Goal: Leave review/rating: Leave review/rating

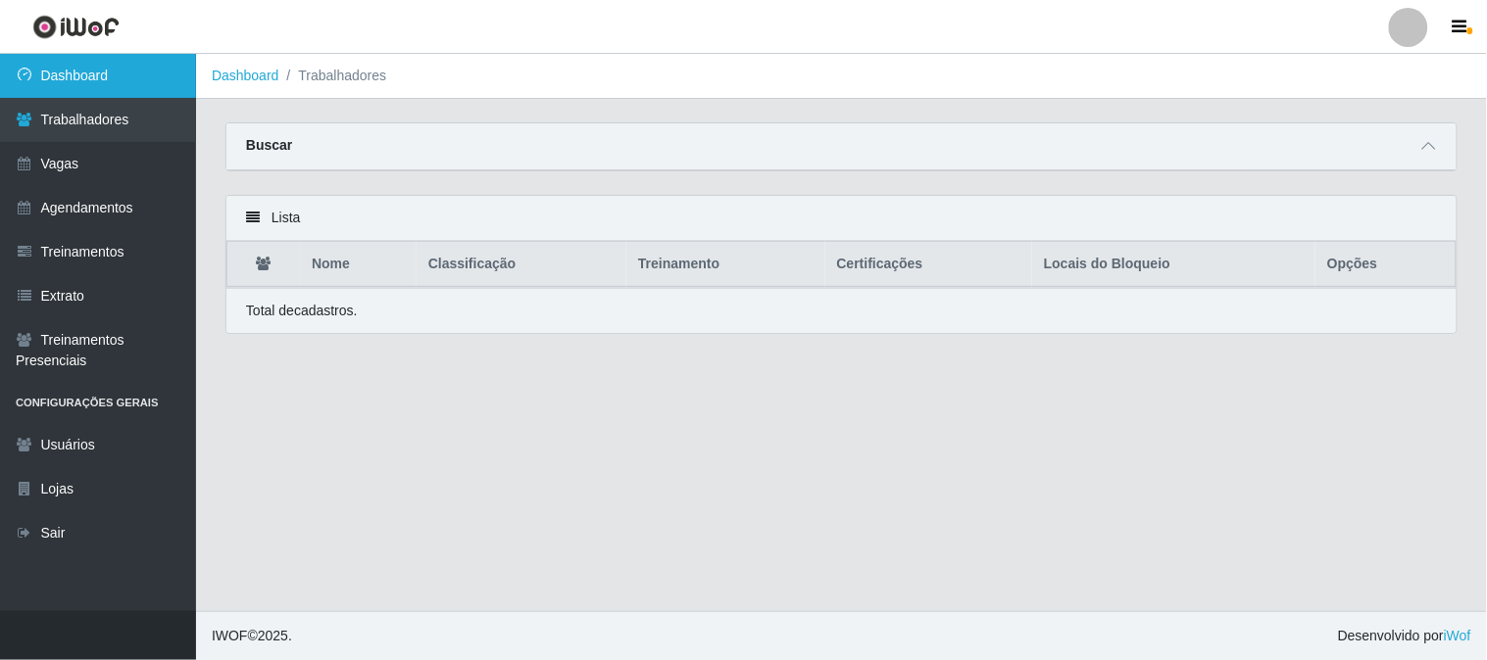
click at [120, 79] on link "Dashboard" at bounding box center [98, 76] width 196 height 44
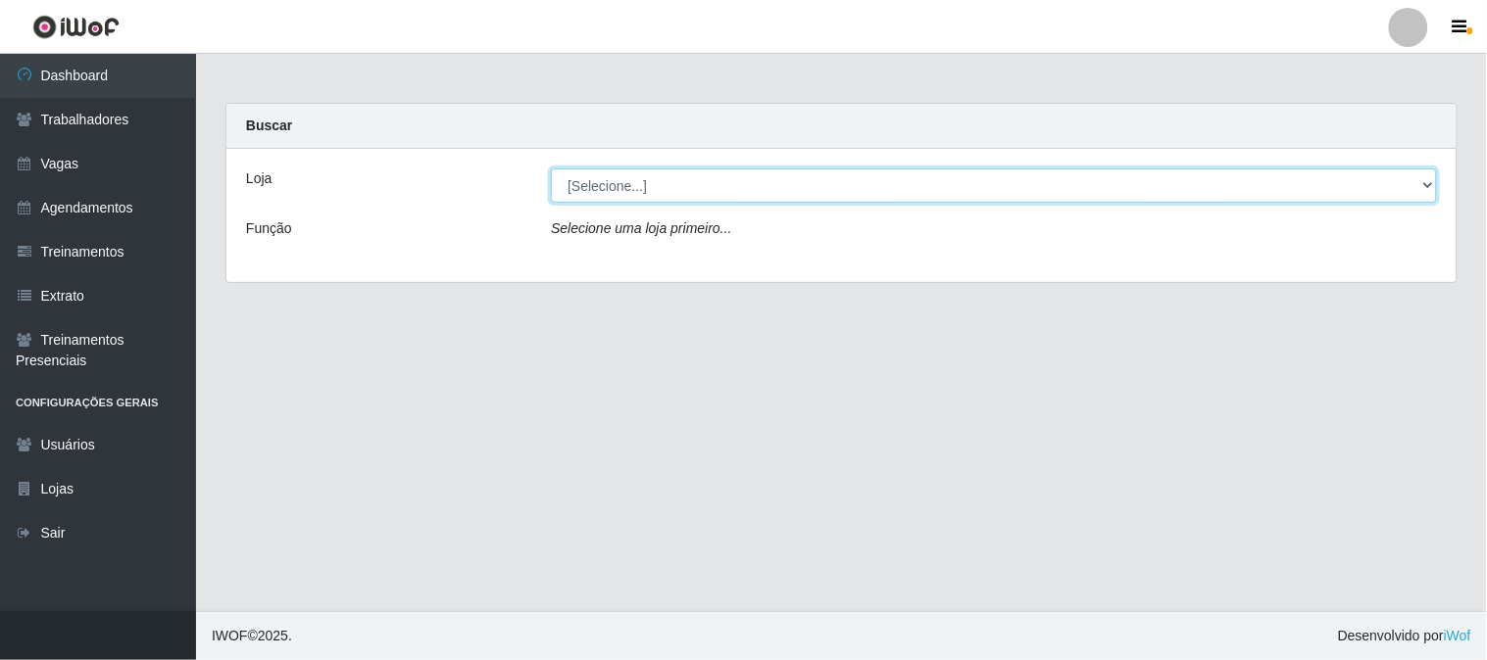
click at [631, 184] on select "[Selecione...] Sapore D'italia" at bounding box center [994, 186] width 886 height 34
select select "266"
click at [551, 169] on select "[Selecione...] Sapore D'italia" at bounding box center [994, 186] width 886 height 34
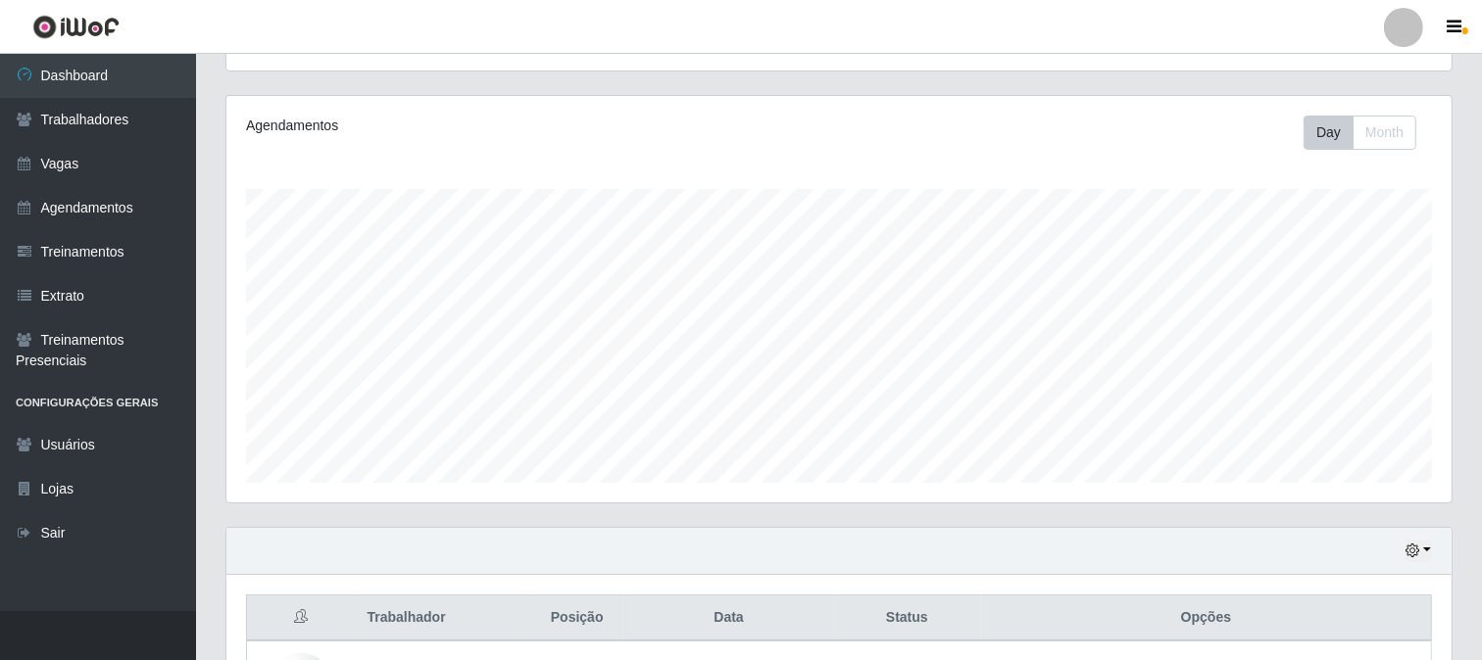
scroll to position [466, 0]
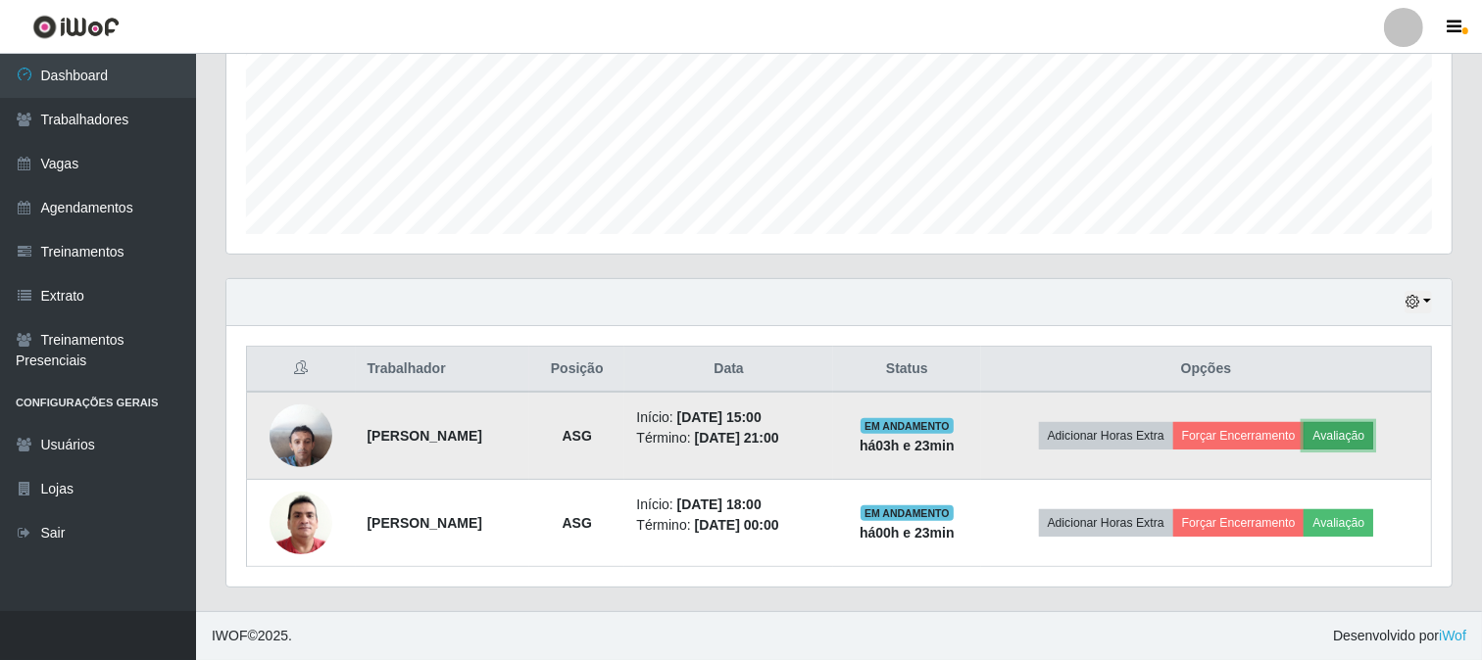
click at [1363, 429] on button "Avaliação" at bounding box center [1338, 435] width 70 height 27
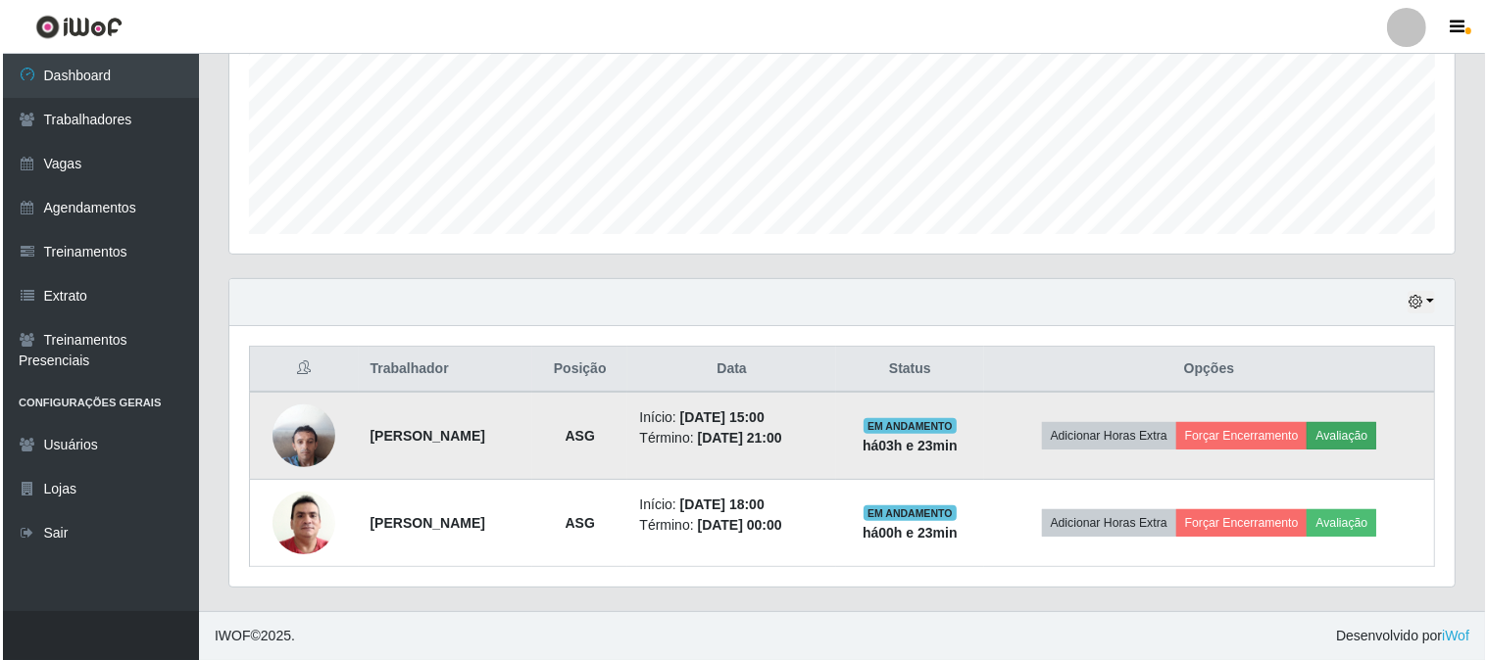
scroll to position [406, 1212]
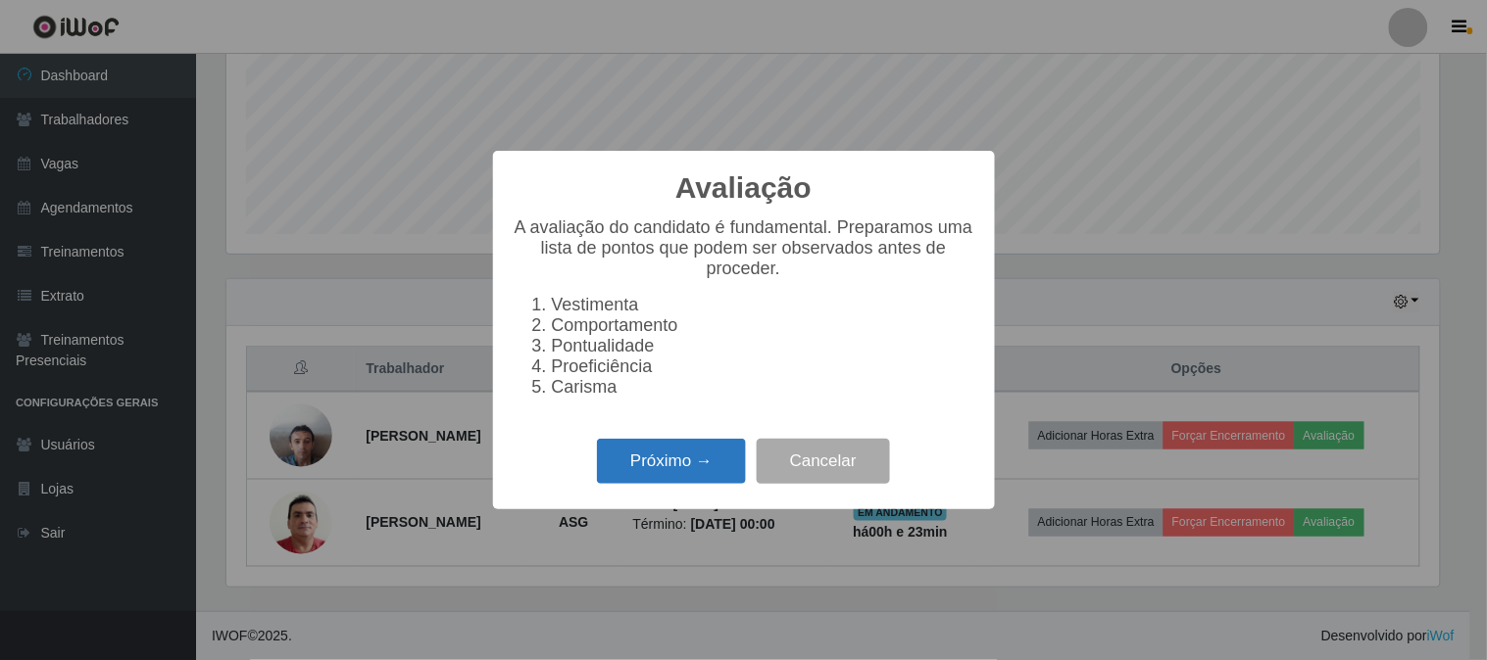
click at [712, 456] on button "Próximo →" at bounding box center [671, 462] width 149 height 46
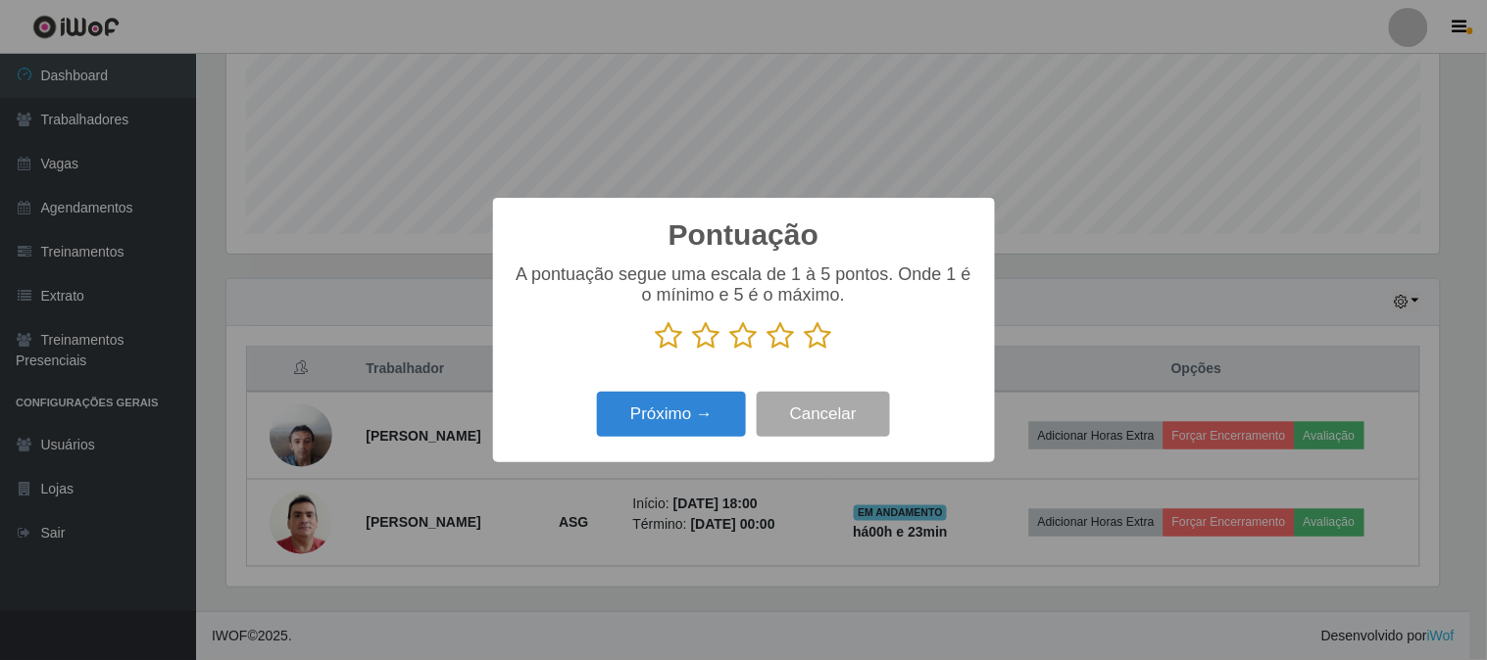
scroll to position [979510, 978703]
drag, startPoint x: 821, startPoint y: 345, endPoint x: 771, endPoint y: 370, distance: 56.1
click at [820, 345] on icon at bounding box center [818, 335] width 27 height 29
click at [805, 351] on input "radio" at bounding box center [805, 351] width 0 height 0
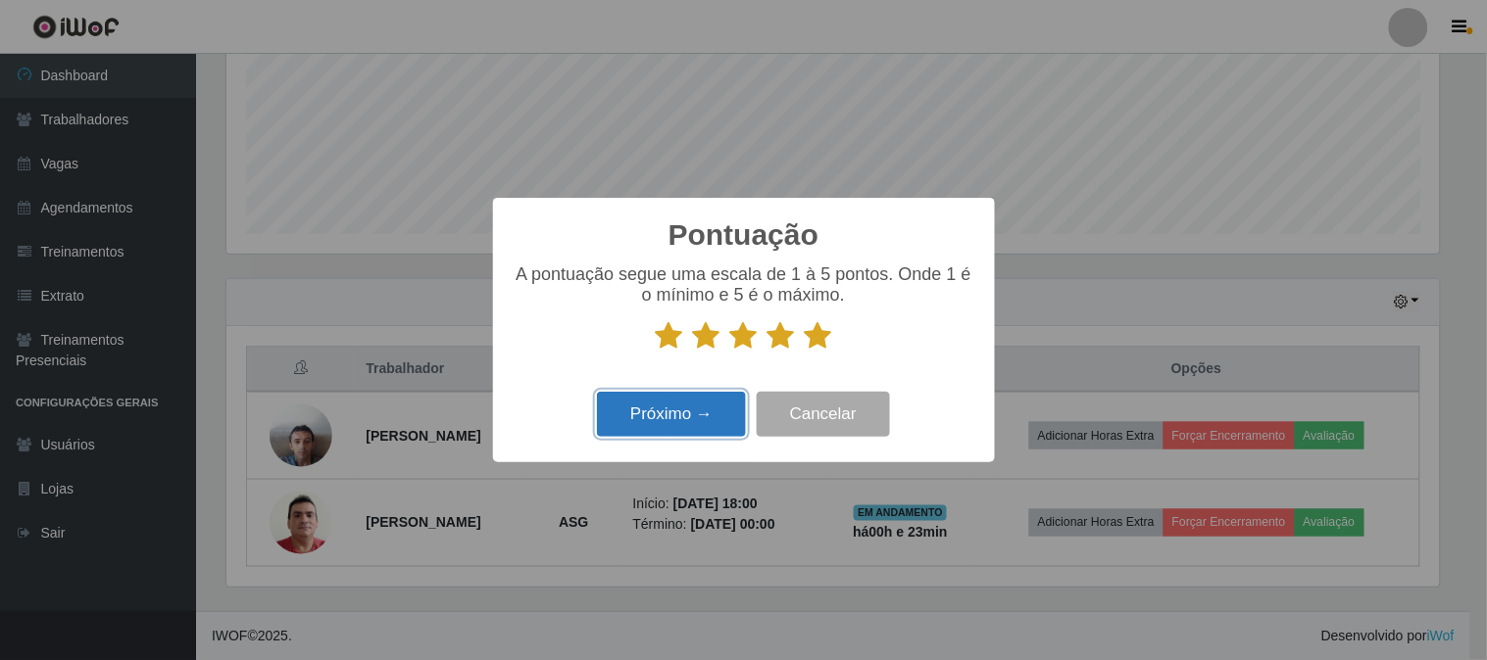
click at [707, 398] on button "Próximo →" at bounding box center [671, 415] width 149 height 46
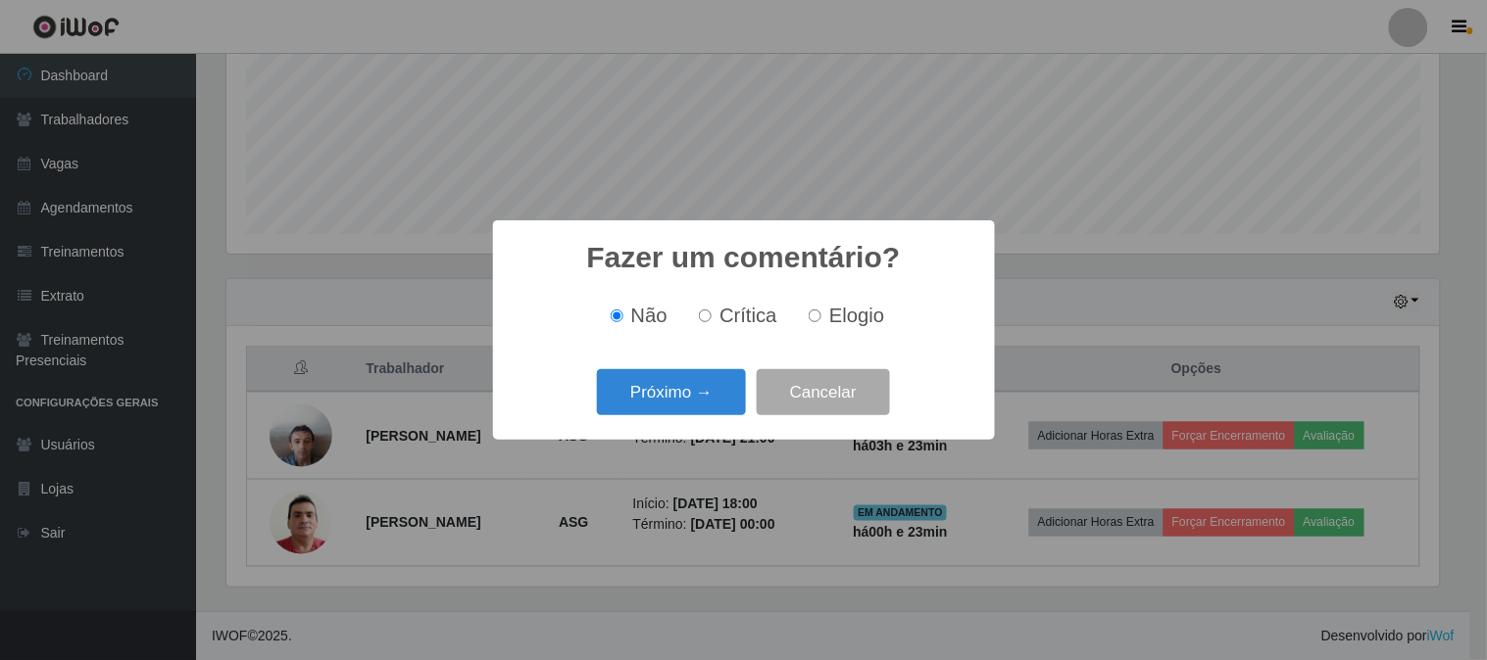
click at [819, 324] on label "Elogio" at bounding box center [842, 316] width 83 height 23
click at [819, 322] on input "Elogio" at bounding box center [814, 316] width 13 height 13
radio input "true"
click at [689, 384] on button "Próximo →" at bounding box center [671, 392] width 149 height 46
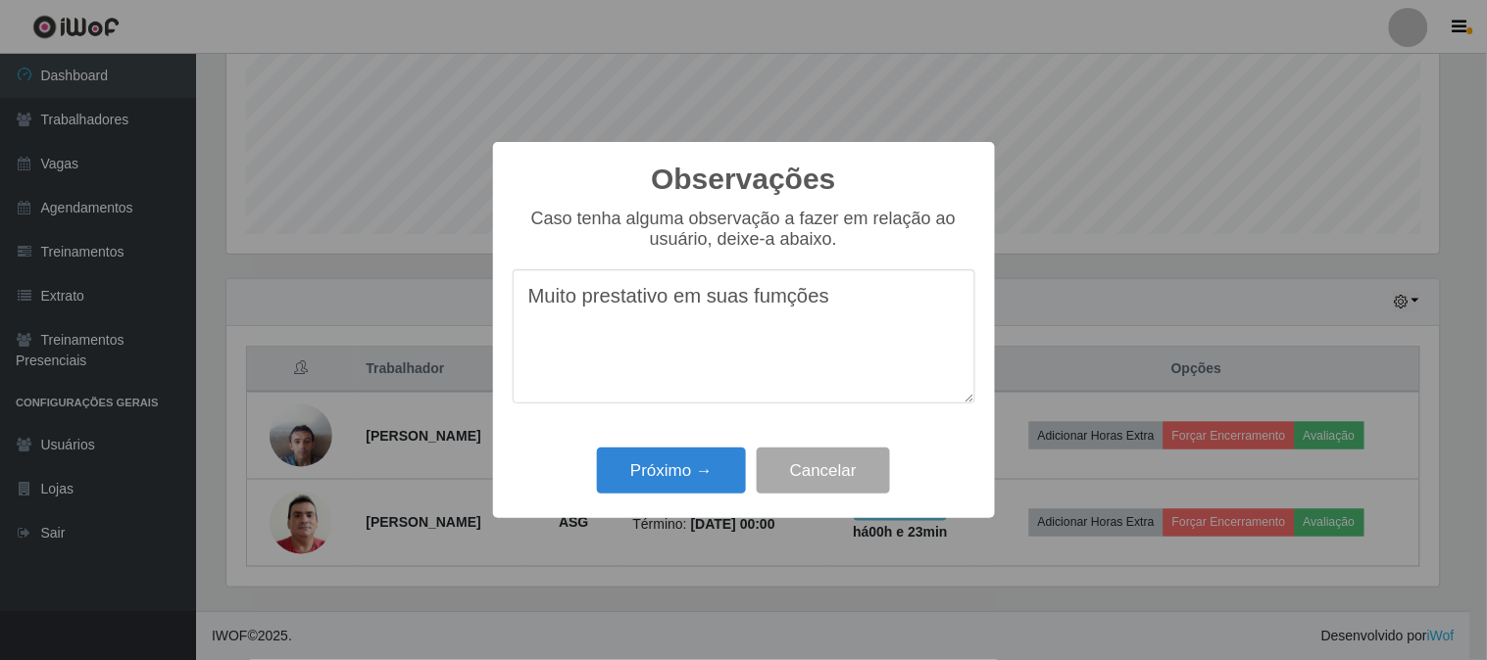
click at [775, 299] on textarea "Muito prestativo em suas fumções" at bounding box center [743, 336] width 463 height 134
drag, startPoint x: 837, startPoint y: 298, endPoint x: 800, endPoint y: 299, distance: 37.2
click at [834, 298] on textarea "Muito prestativo em suas funções" at bounding box center [743, 336] width 463 height 134
drag, startPoint x: 800, startPoint y: 299, endPoint x: 386, endPoint y: 299, distance: 413.5
click at [386, 299] on div "Observações × Caso tenha alguma observação a fazer em relação ao usuário, deixe…" at bounding box center [743, 330] width 1487 height 660
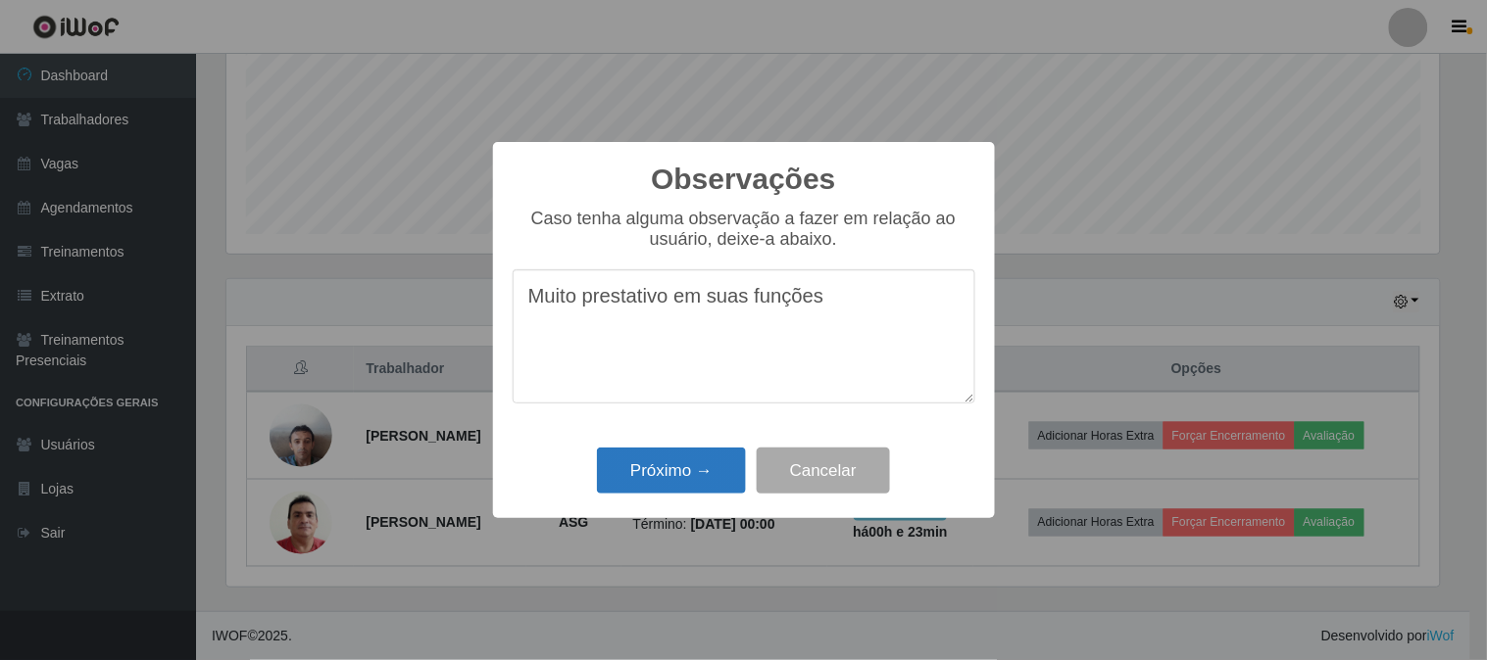
type textarea "Muito prestativo em suas funções"
click at [635, 468] on button "Próximo →" at bounding box center [671, 471] width 149 height 46
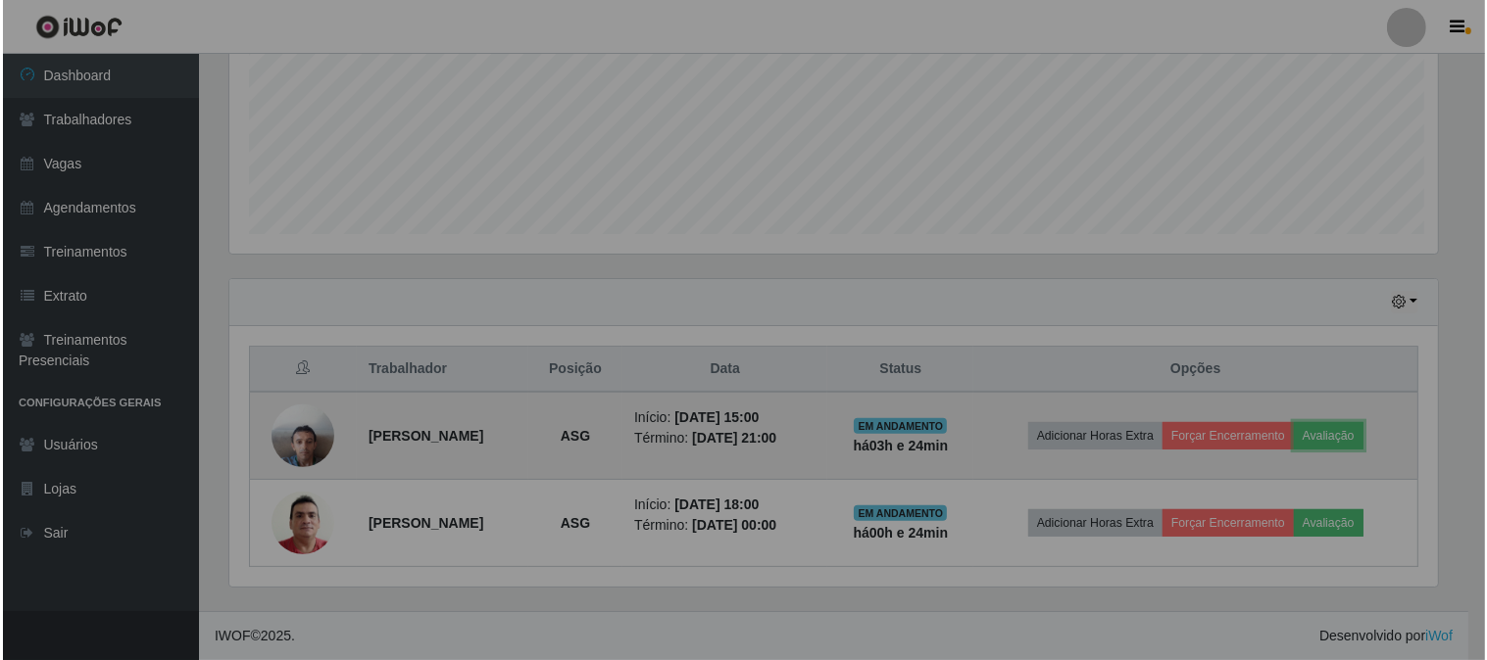
scroll to position [406, 1225]
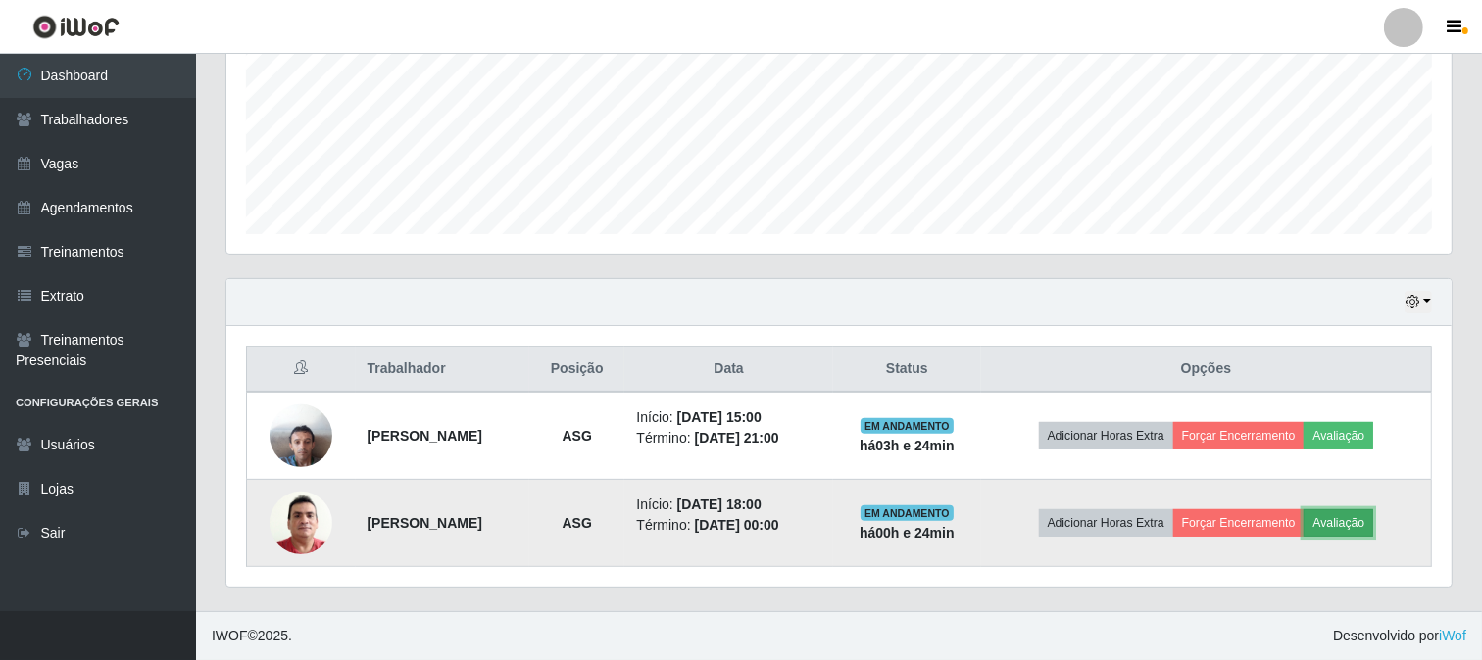
click at [1373, 521] on button "Avaliação" at bounding box center [1338, 523] width 70 height 27
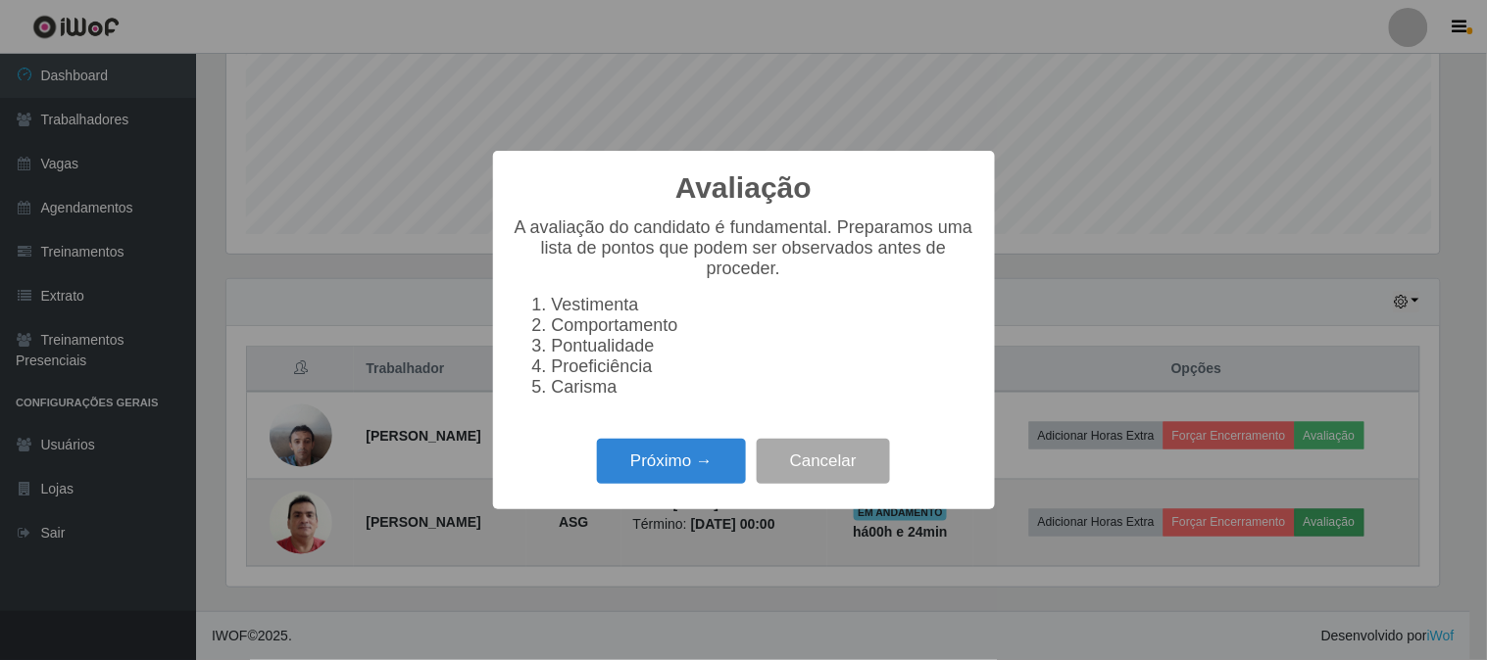
scroll to position [406, 1212]
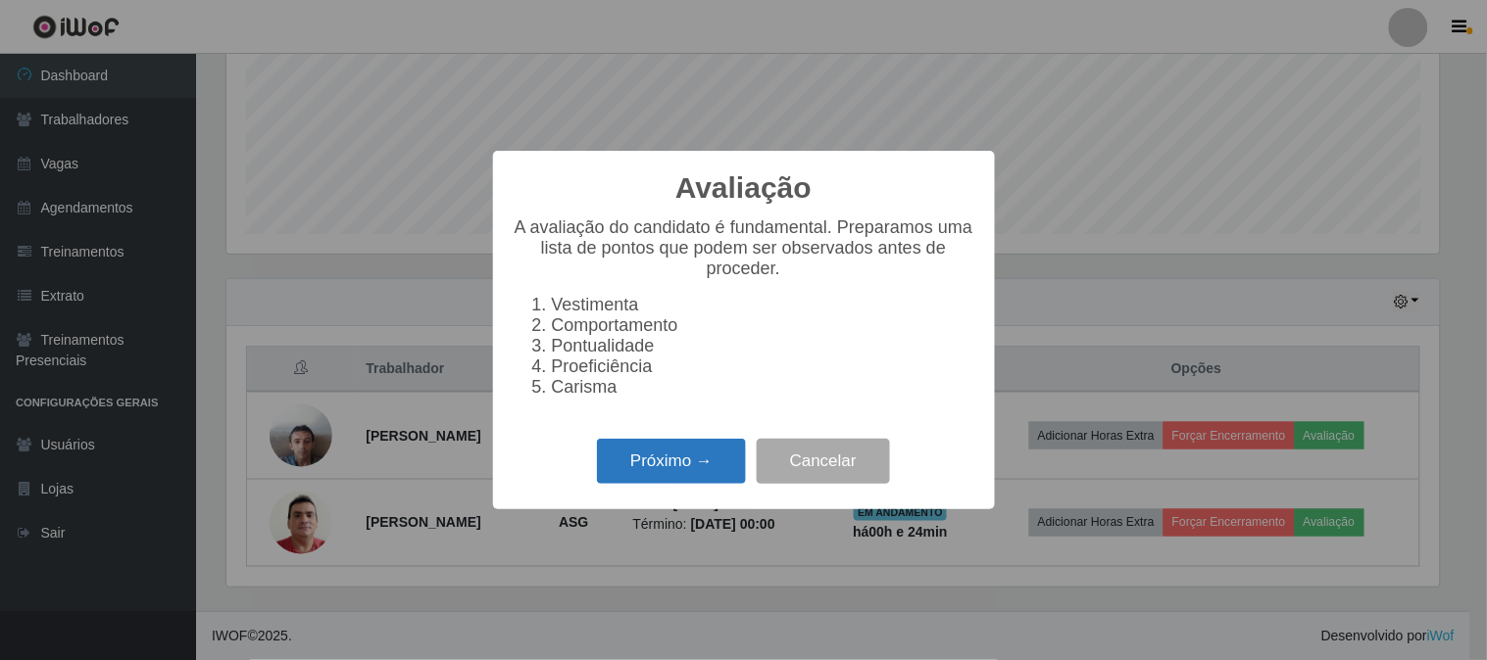
click at [689, 467] on button "Próximo →" at bounding box center [671, 462] width 149 height 46
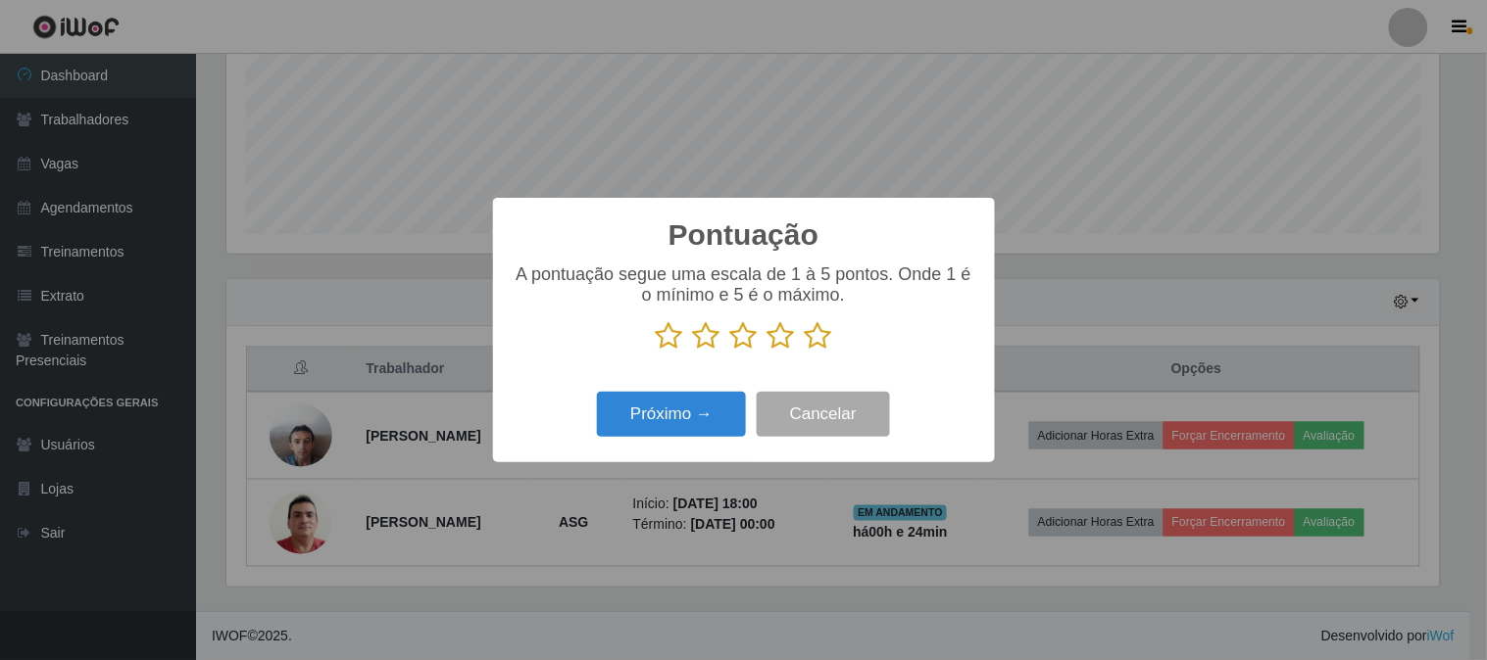
drag, startPoint x: 820, startPoint y: 335, endPoint x: 753, endPoint y: 374, distance: 78.2
click at [815, 338] on icon at bounding box center [818, 335] width 27 height 29
click at [805, 351] on input "radio" at bounding box center [805, 351] width 0 height 0
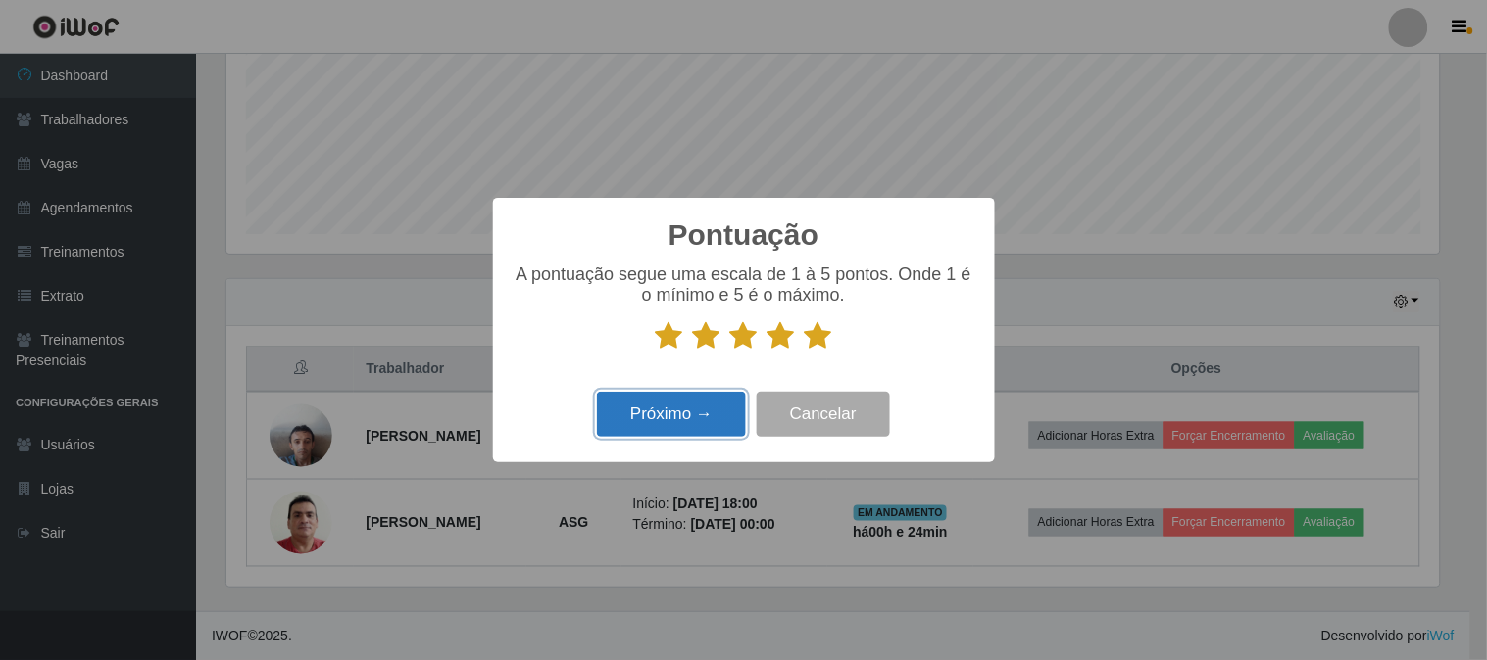
click at [703, 403] on button "Próximo →" at bounding box center [671, 415] width 149 height 46
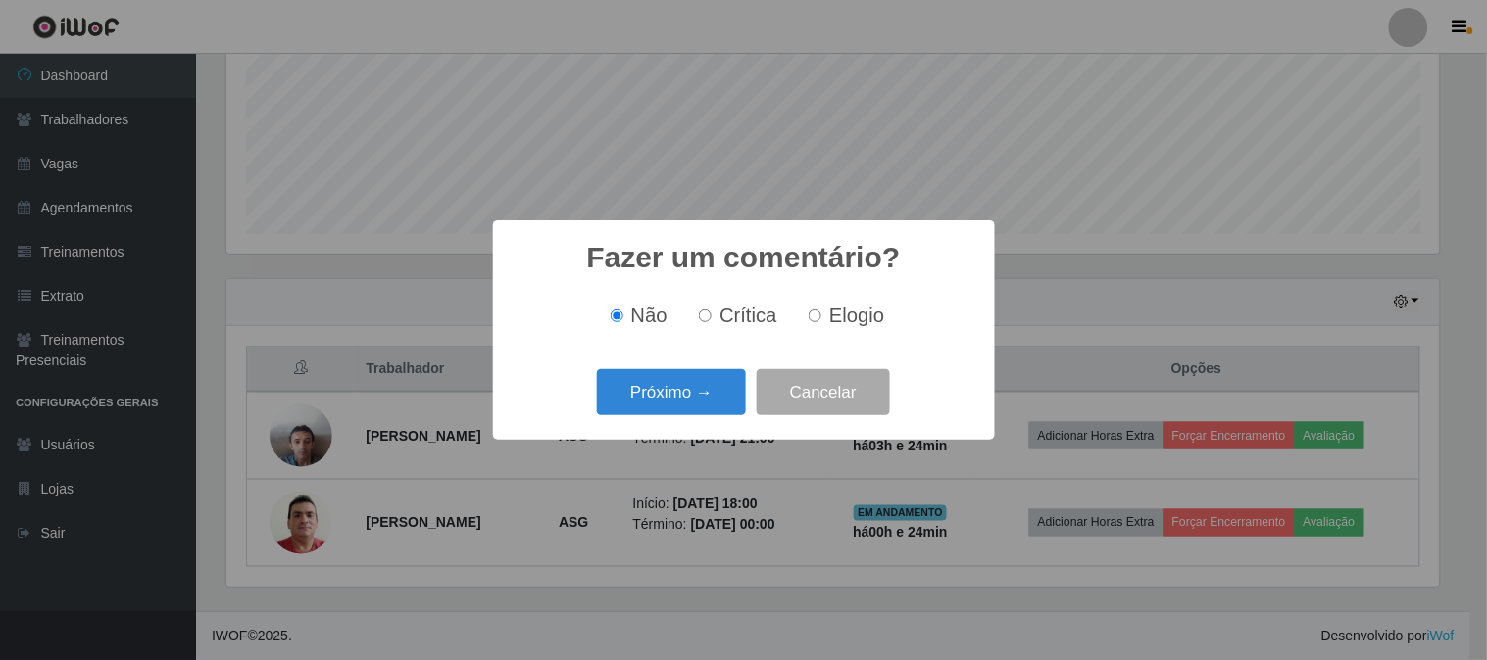
drag, startPoint x: 836, startPoint y: 319, endPoint x: 796, endPoint y: 338, distance: 44.3
click at [833, 319] on span "Elogio" at bounding box center [856, 316] width 55 height 22
click at [834, 321] on span "Elogio" at bounding box center [856, 316] width 55 height 22
click at [821, 321] on input "Elogio" at bounding box center [814, 316] width 13 height 13
radio input "true"
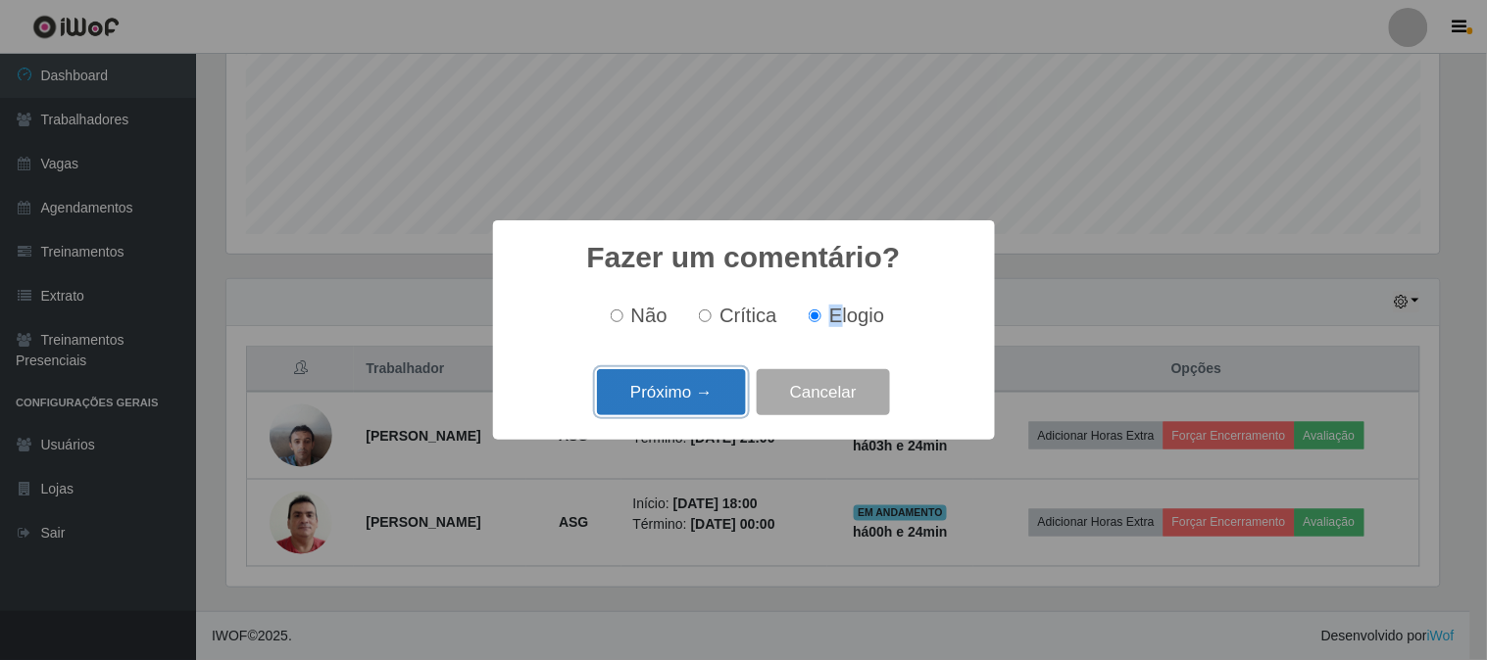
click at [712, 390] on button "Próximo →" at bounding box center [671, 392] width 149 height 46
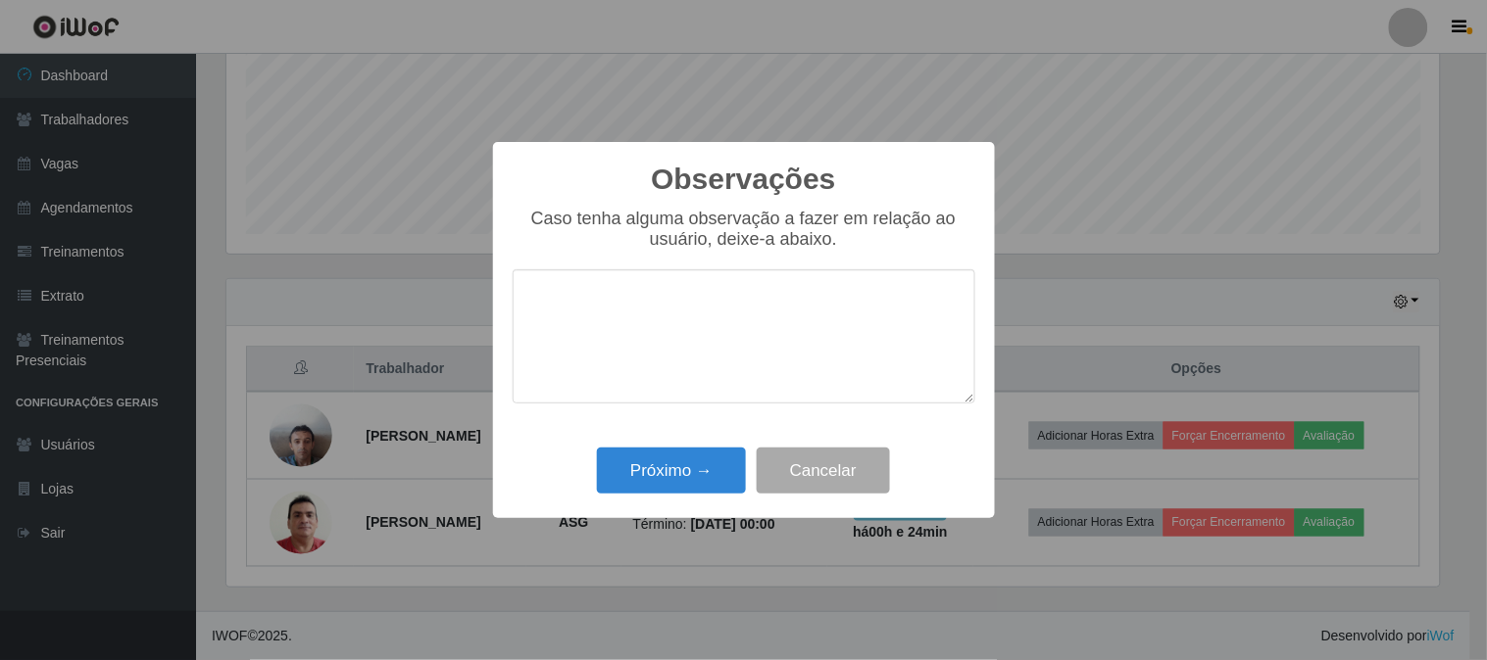
click at [719, 323] on textarea at bounding box center [743, 336] width 463 height 134
type textarea "Muito prestativo em suas funçõ"
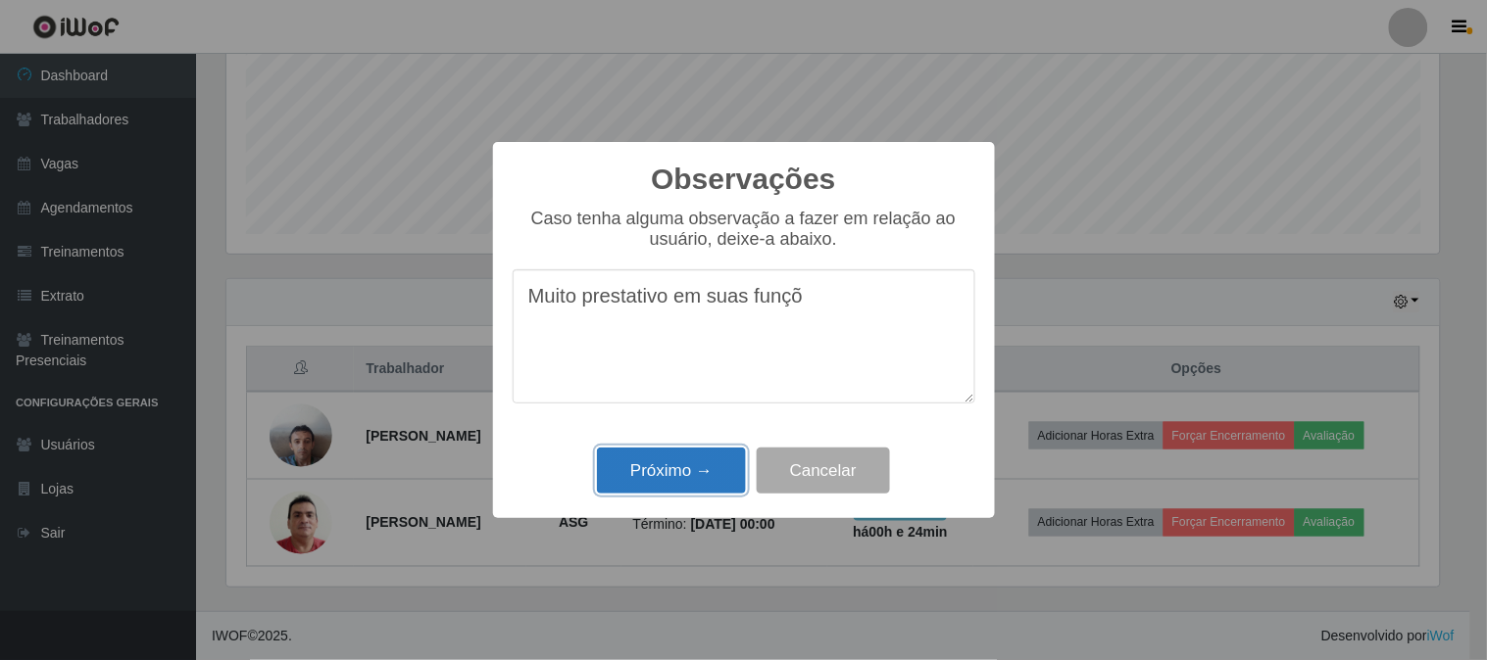
click at [672, 481] on button "Próximo →" at bounding box center [671, 471] width 149 height 46
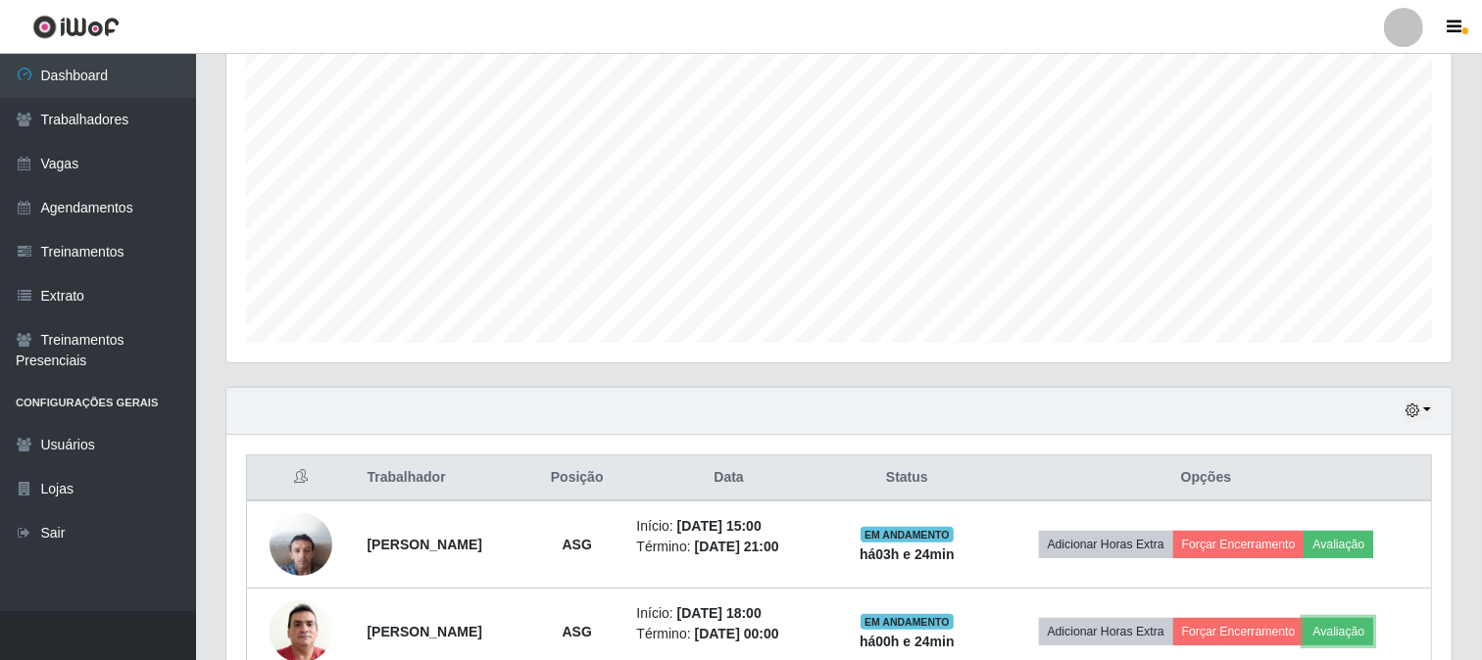
scroll to position [466, 0]
